Goal: Navigation & Orientation: Find specific page/section

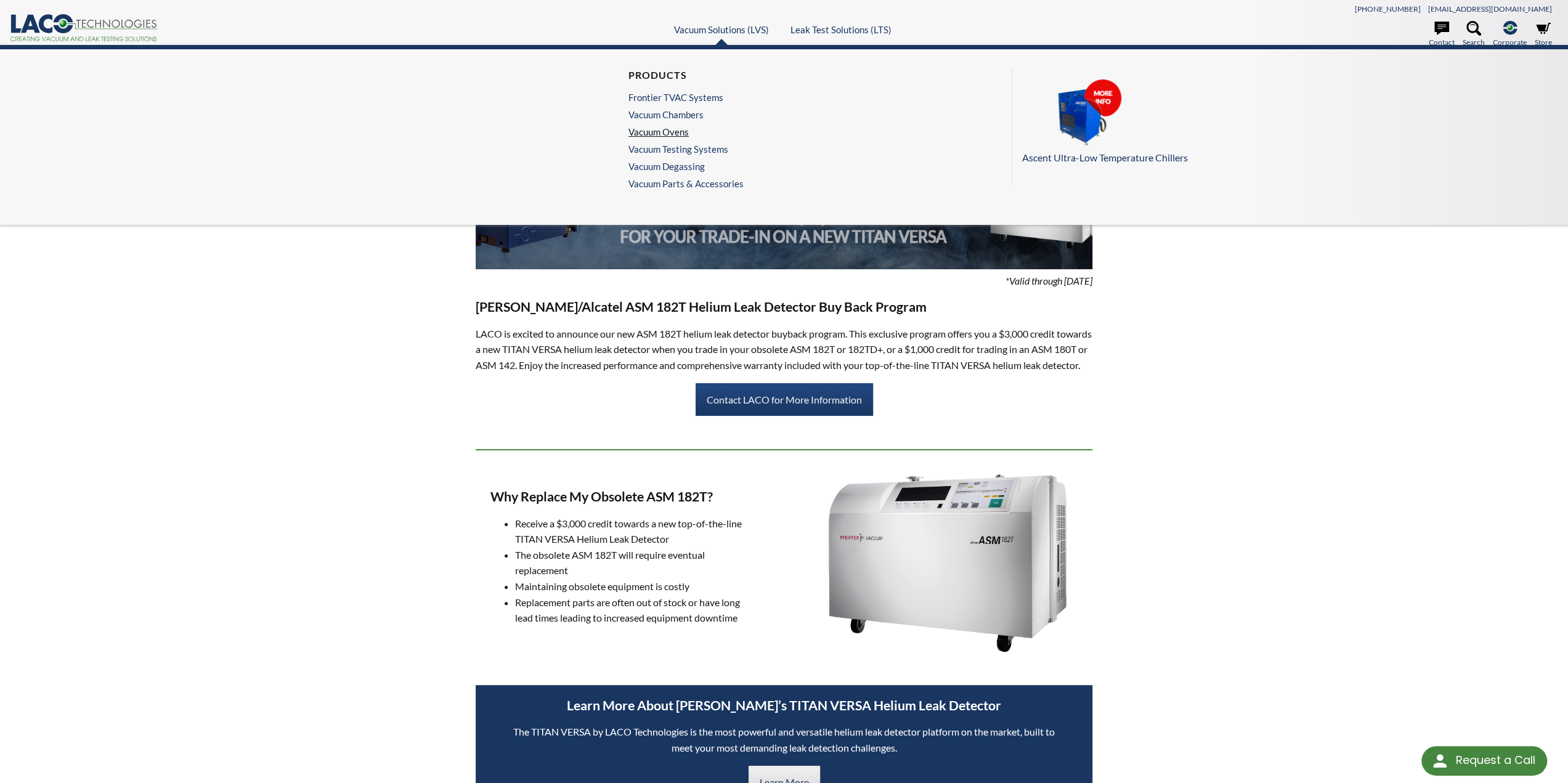
click at [659, 130] on link "Vacuum Ovens" at bounding box center [683, 132] width 109 height 11
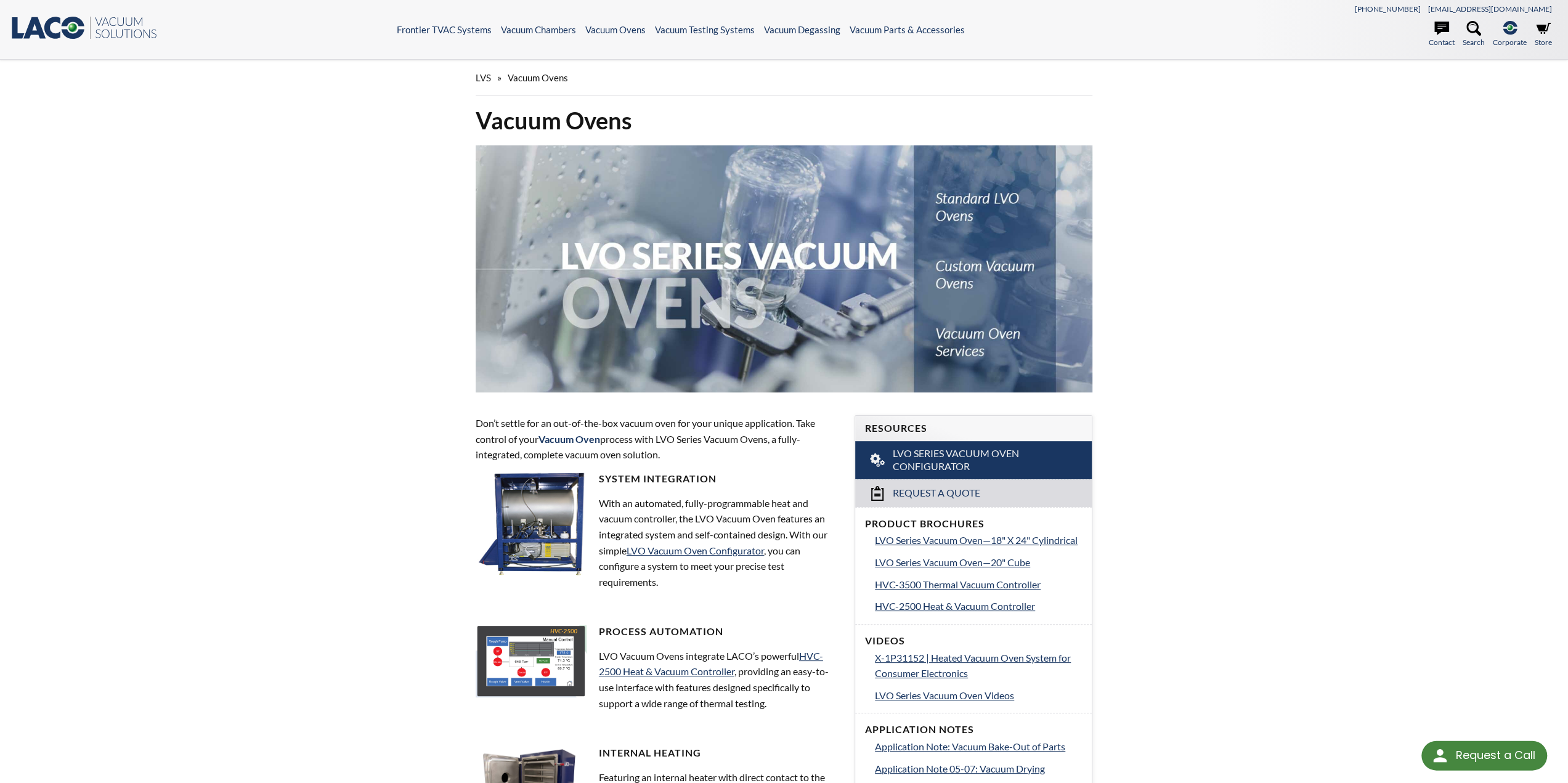
select select "Language Translate Widget"
click at [458, 21] on header ".st0{fill:#193661;} .st1{fill:url(#SVGID_1_);} .st2{enable-background:new ;} .s…" at bounding box center [784, 30] width 1568 height 60
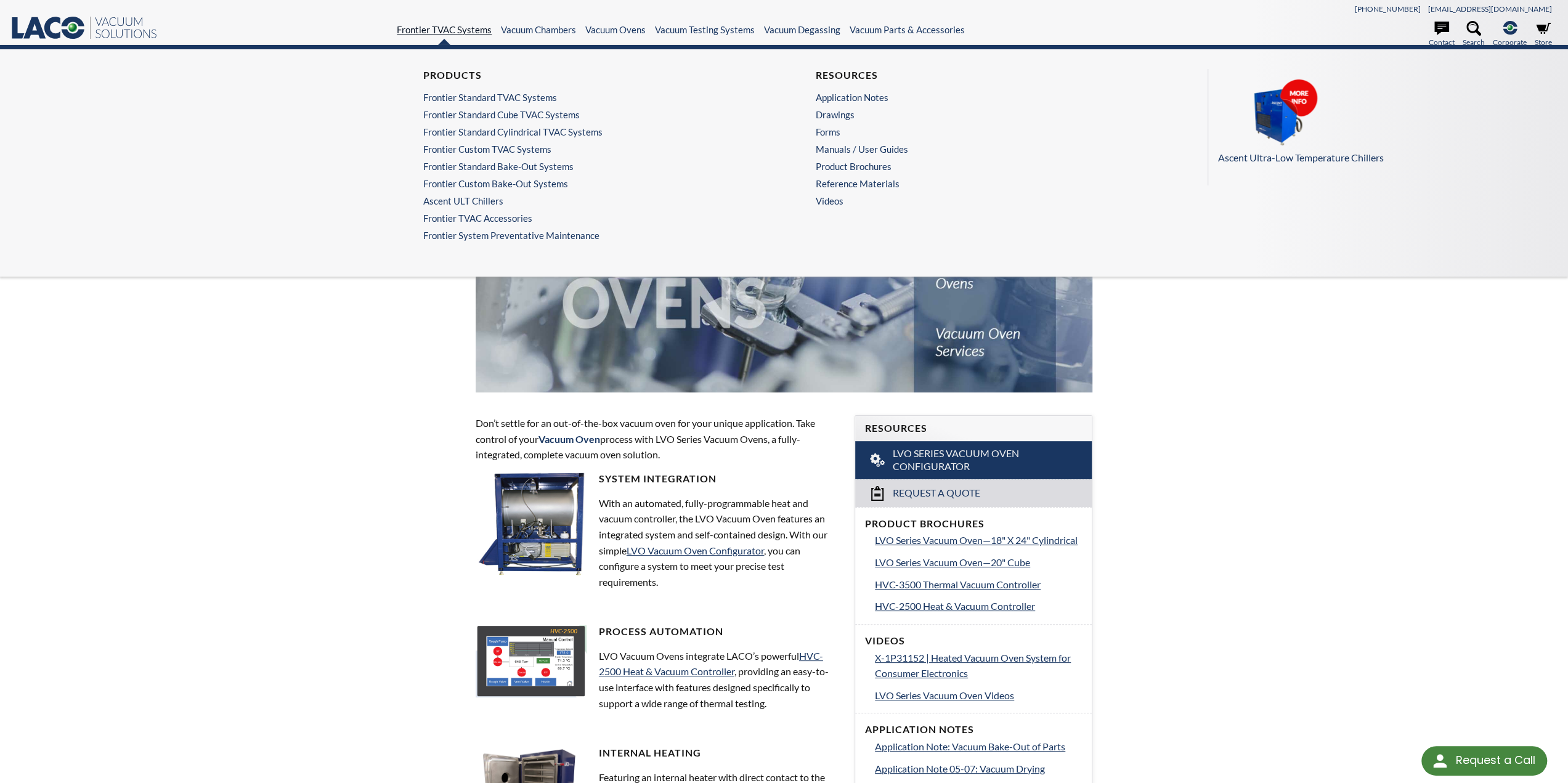
click at [449, 24] on link "Frontier TVAC Systems" at bounding box center [444, 29] width 95 height 11
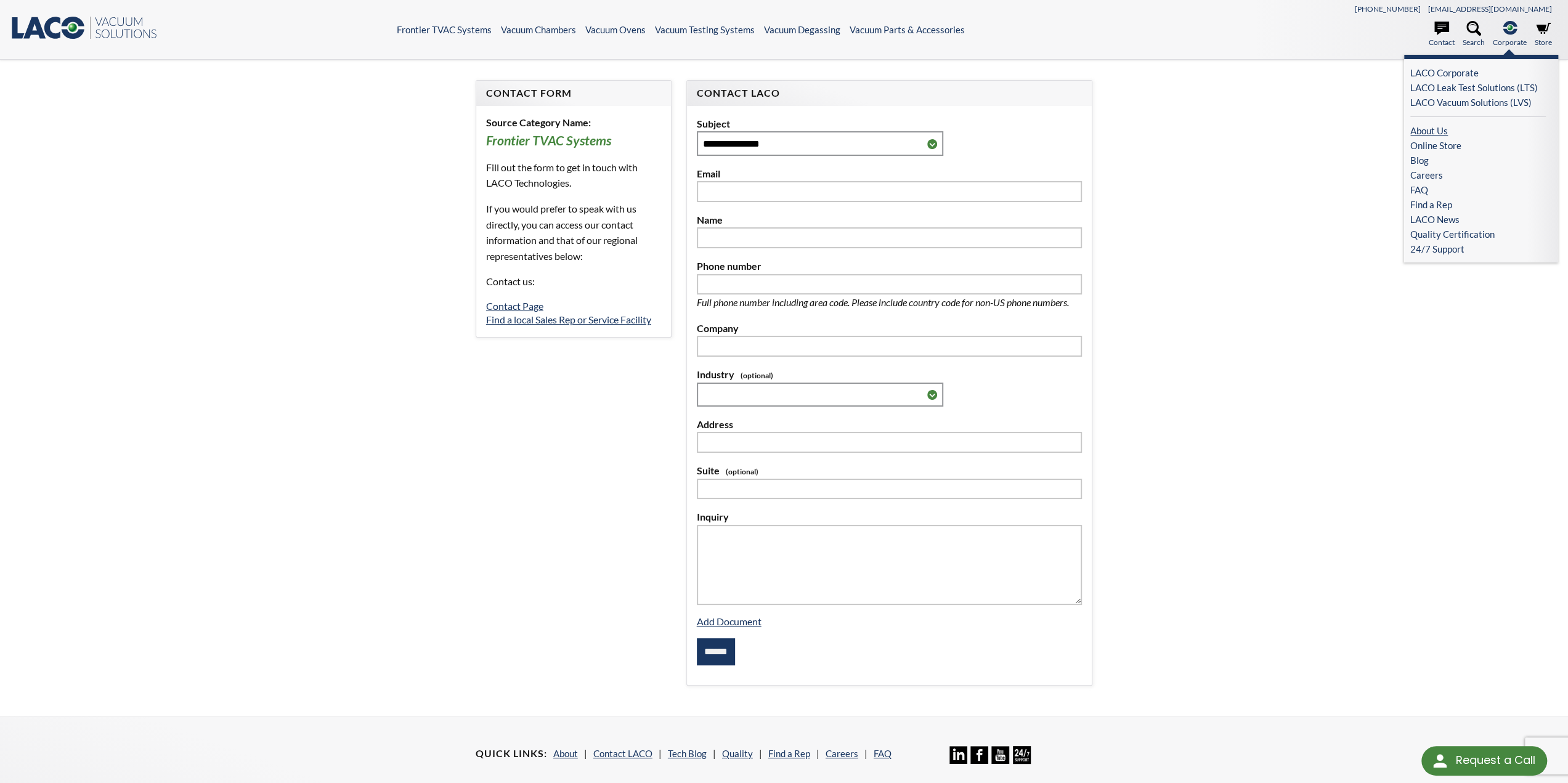
click at [1452, 126] on link "About Us" at bounding box center [1478, 130] width 136 height 15
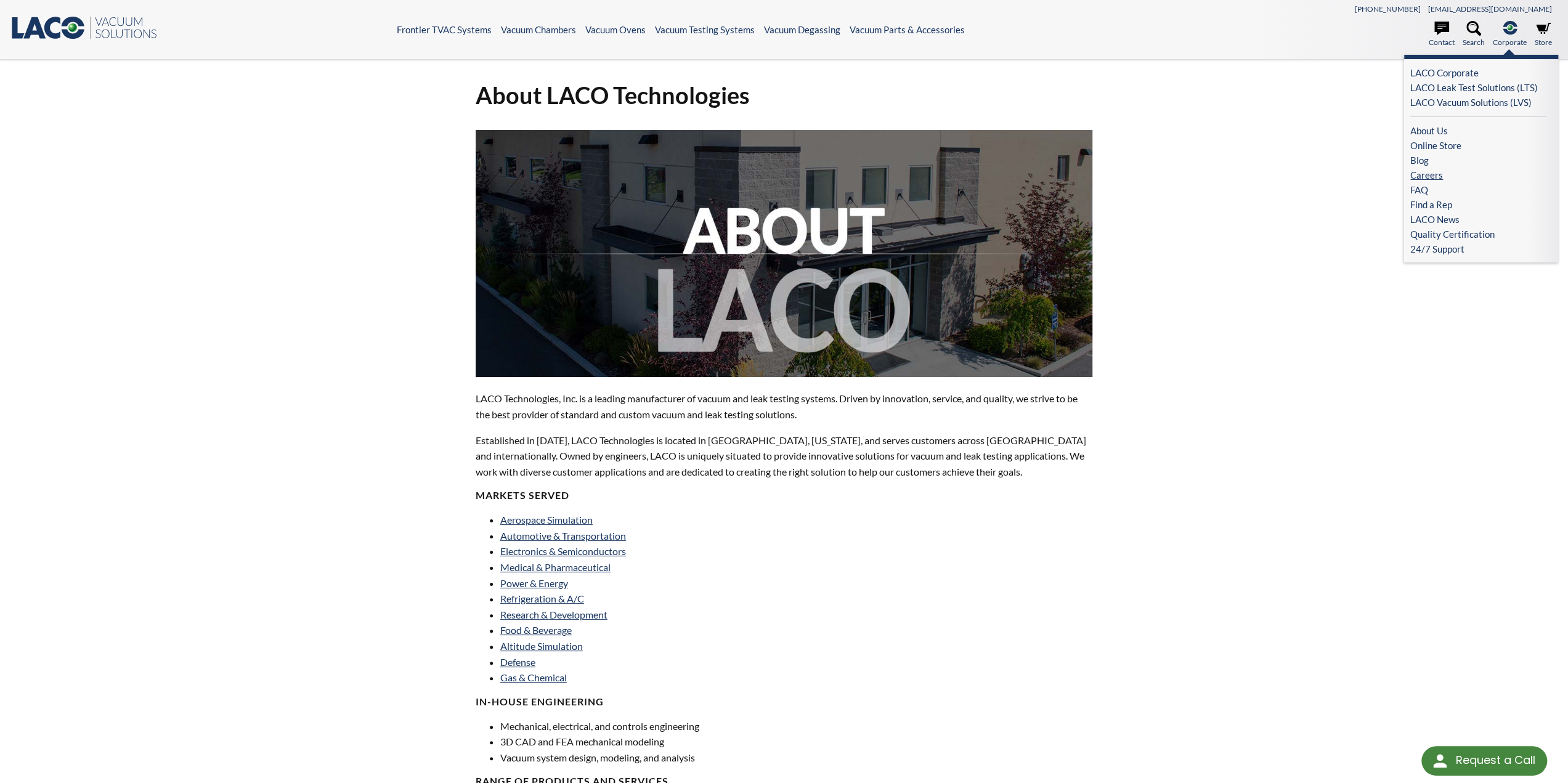
click at [1444, 170] on link "Careers" at bounding box center [1478, 175] width 136 height 15
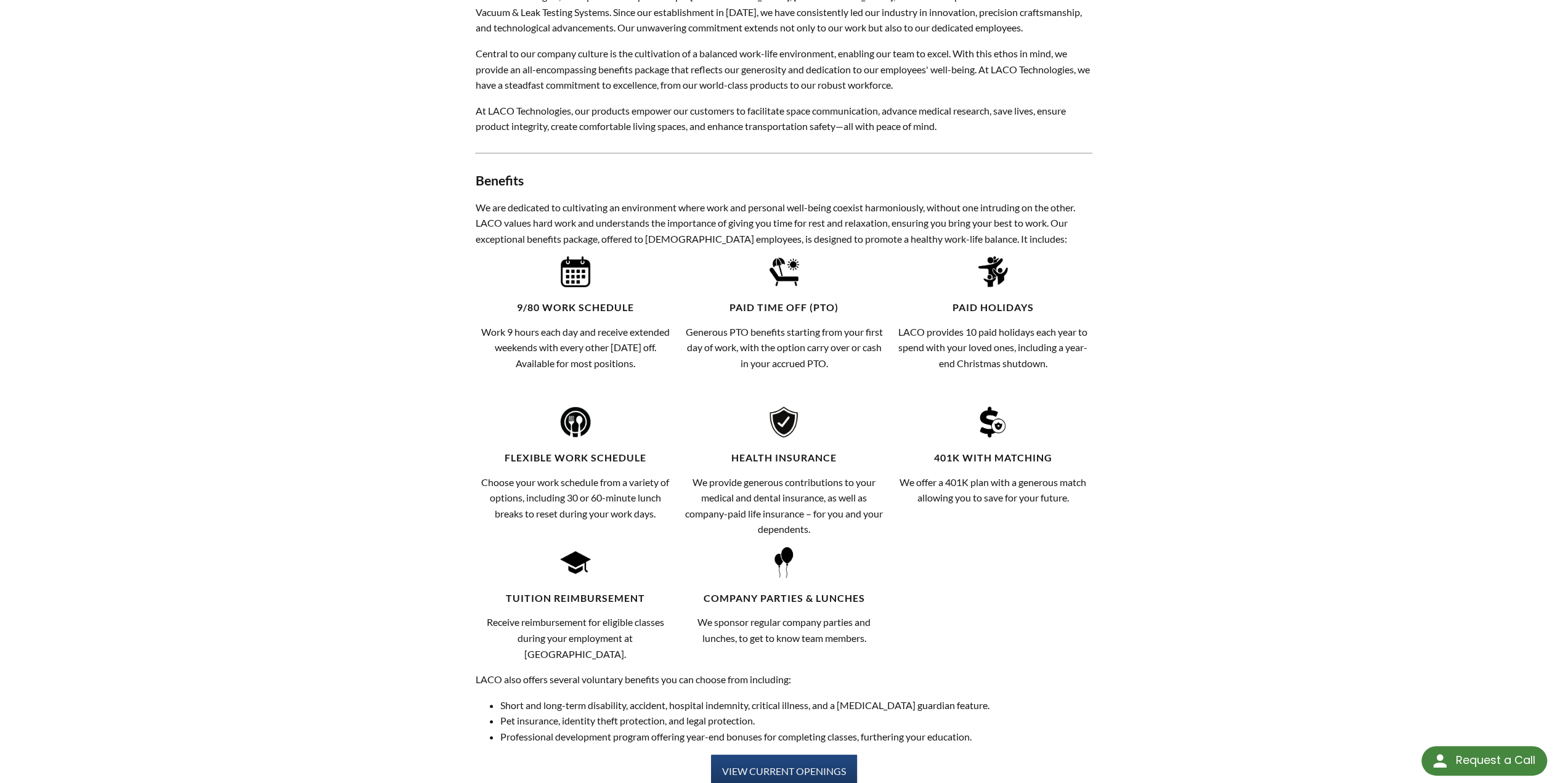
scroll to position [170, 0]
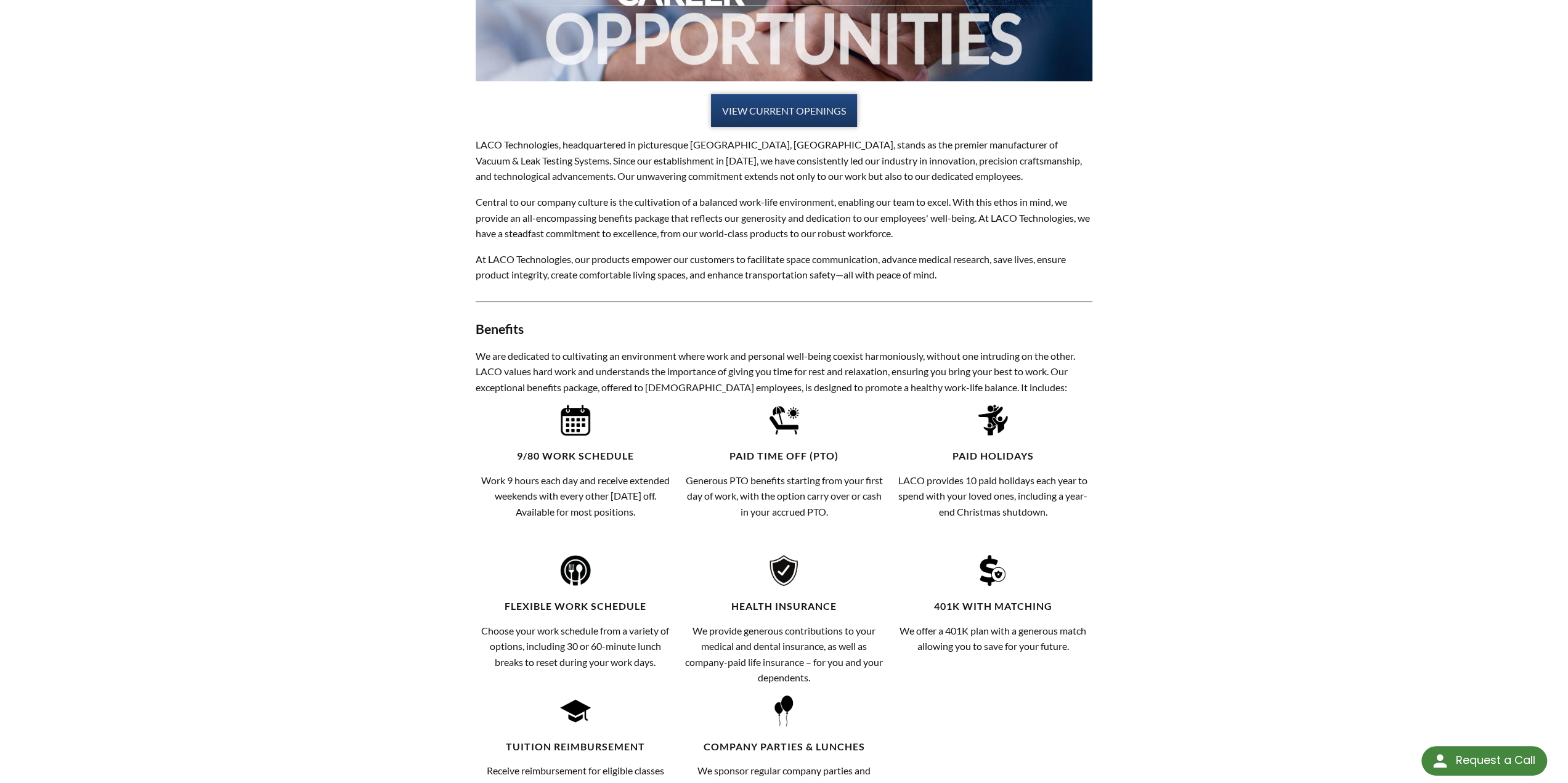
click at [781, 102] on link "VIEW CURRENT OPENINGS" at bounding box center [783, 111] width 146 height 33
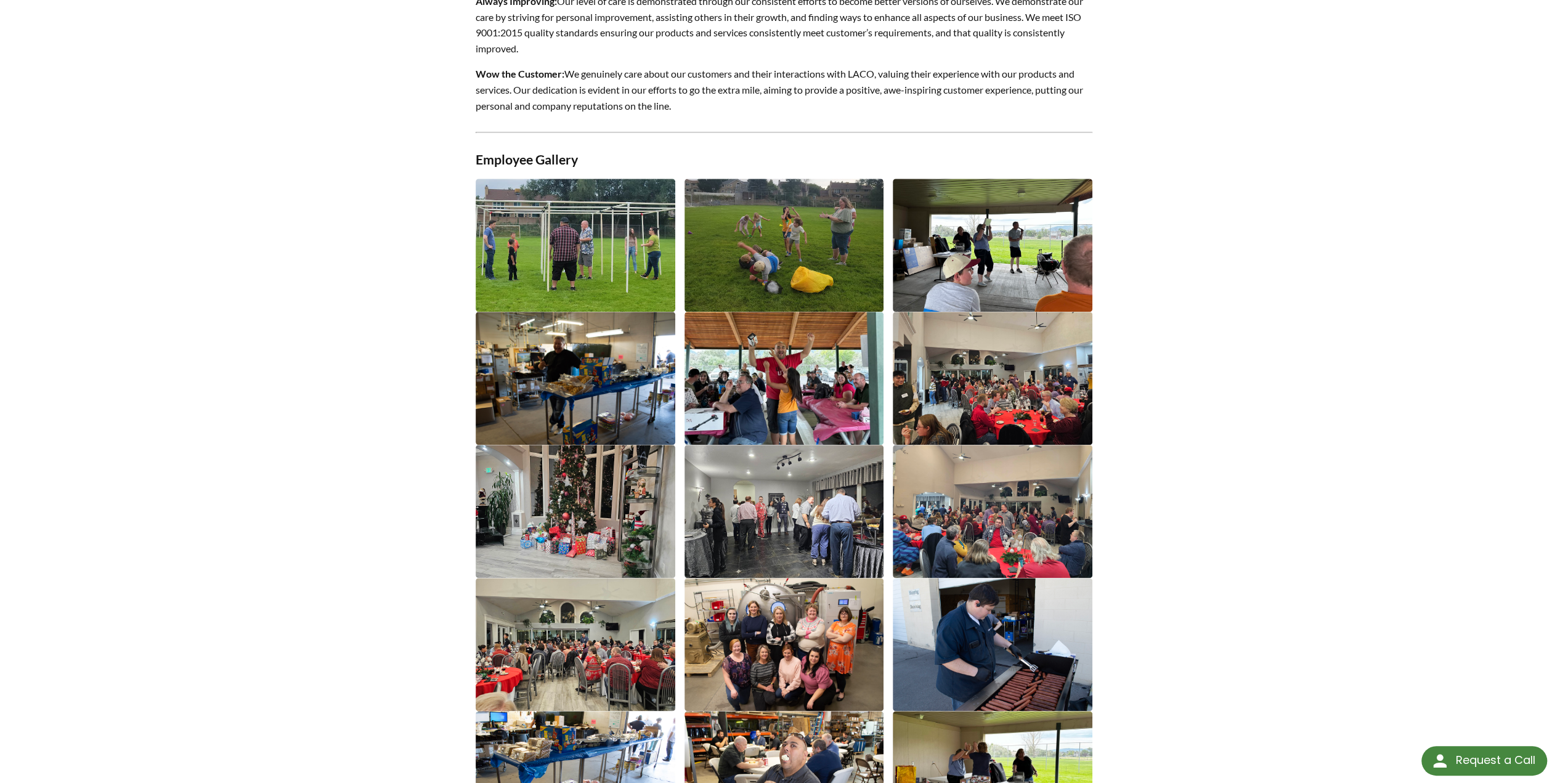
scroll to position [1319, 0]
